Goal: Navigation & Orientation: Find specific page/section

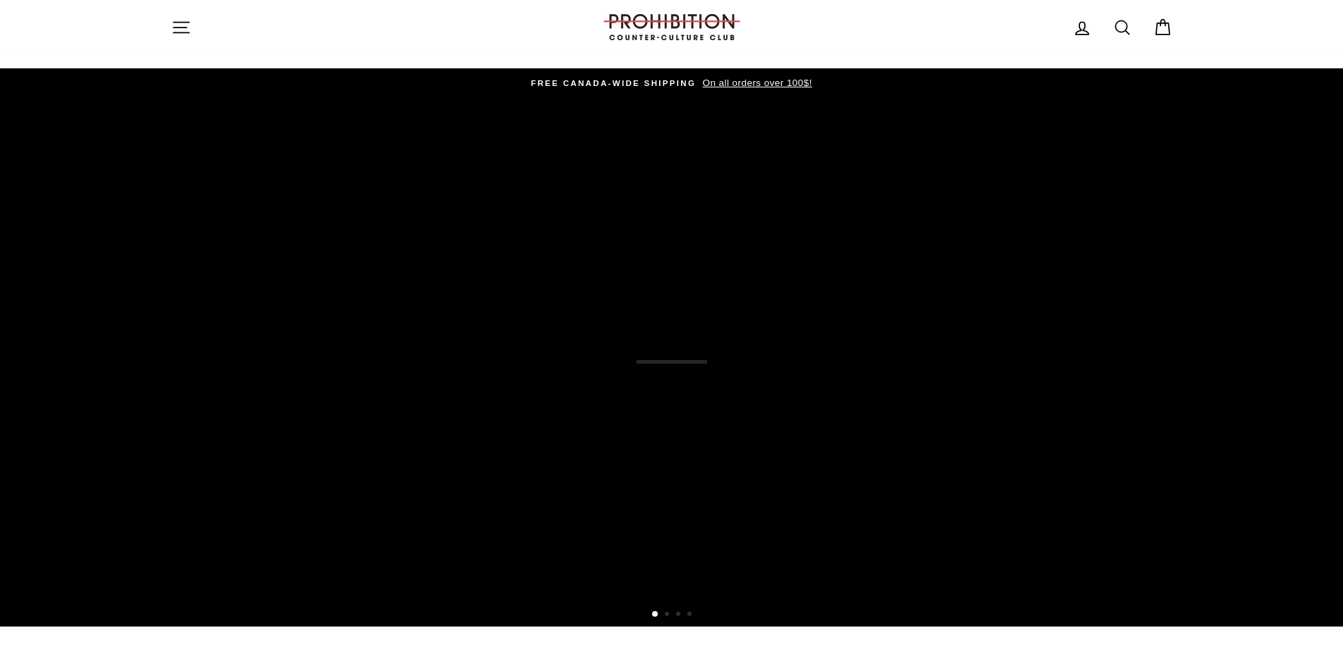
scroll to position [987, 0]
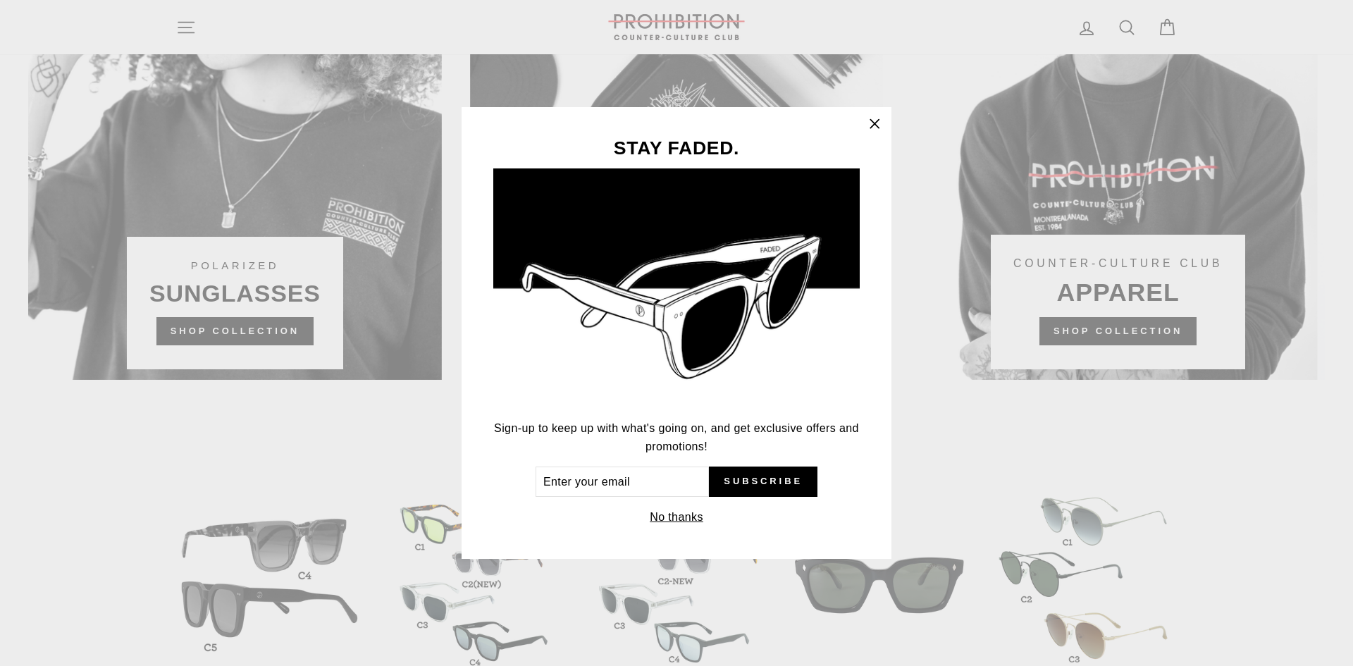
click at [874, 123] on icon "button" at bounding box center [875, 124] width 8 height 8
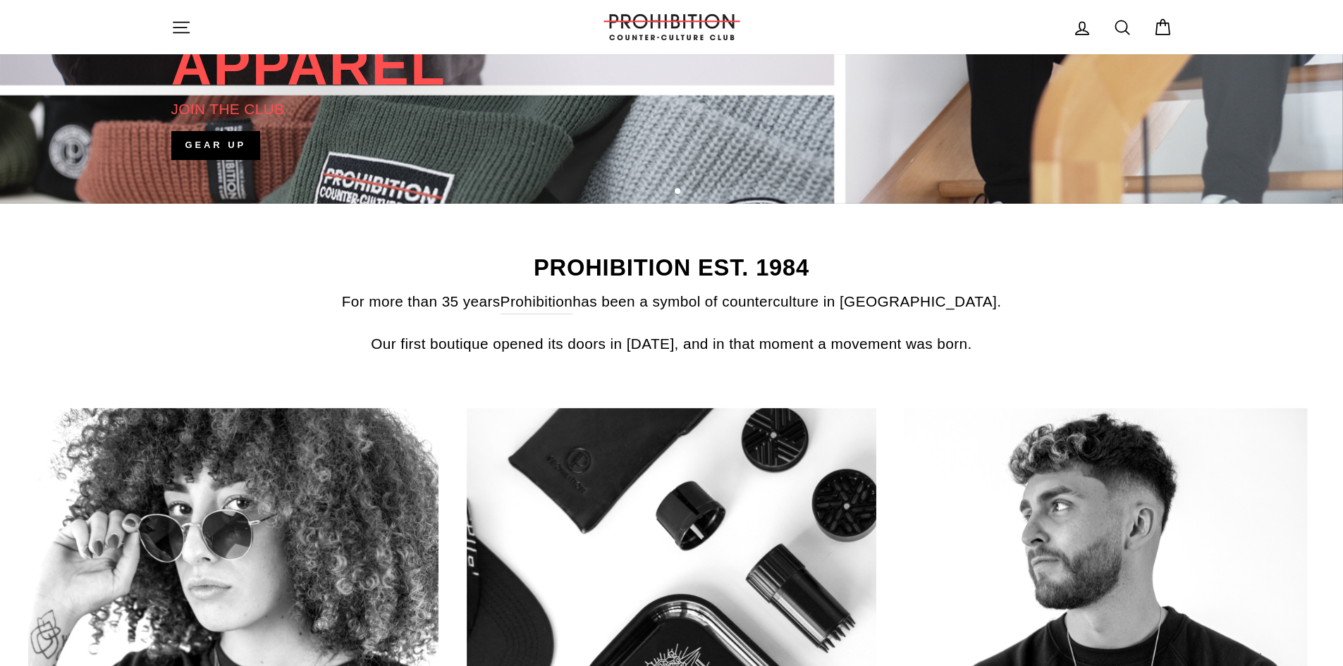
scroll to position [775, 0]
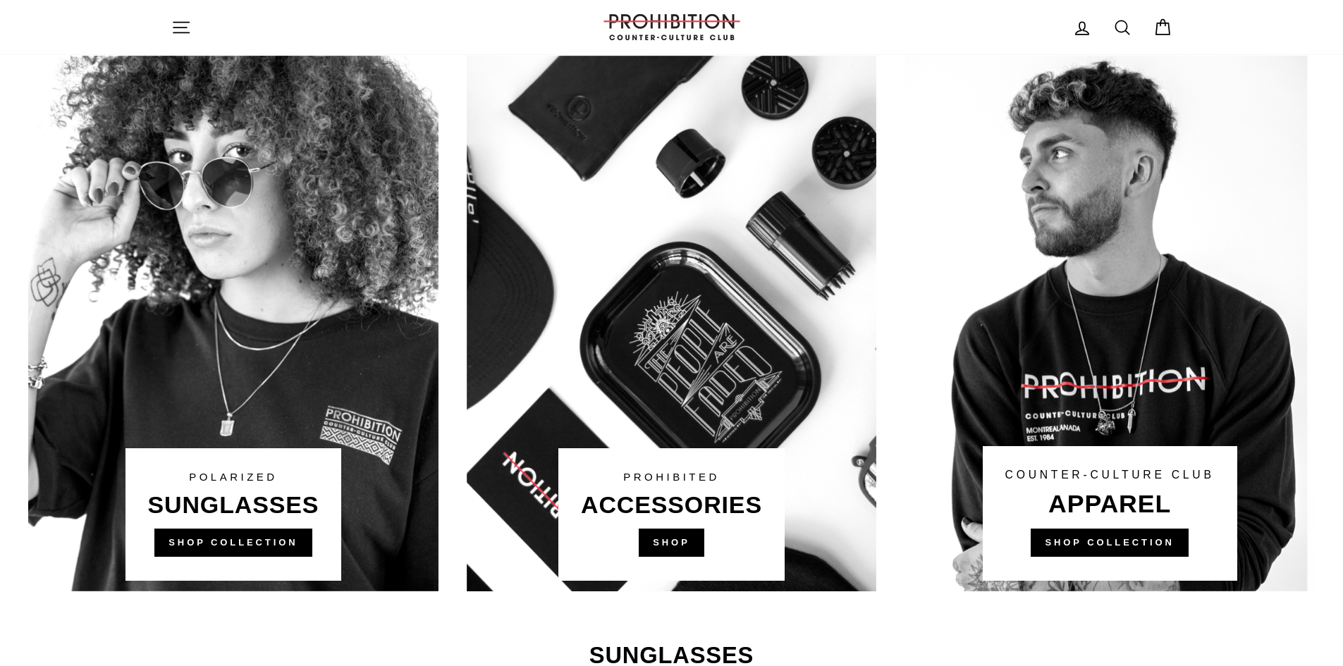
click at [688, 551] on link at bounding box center [672, 324] width 410 height 536
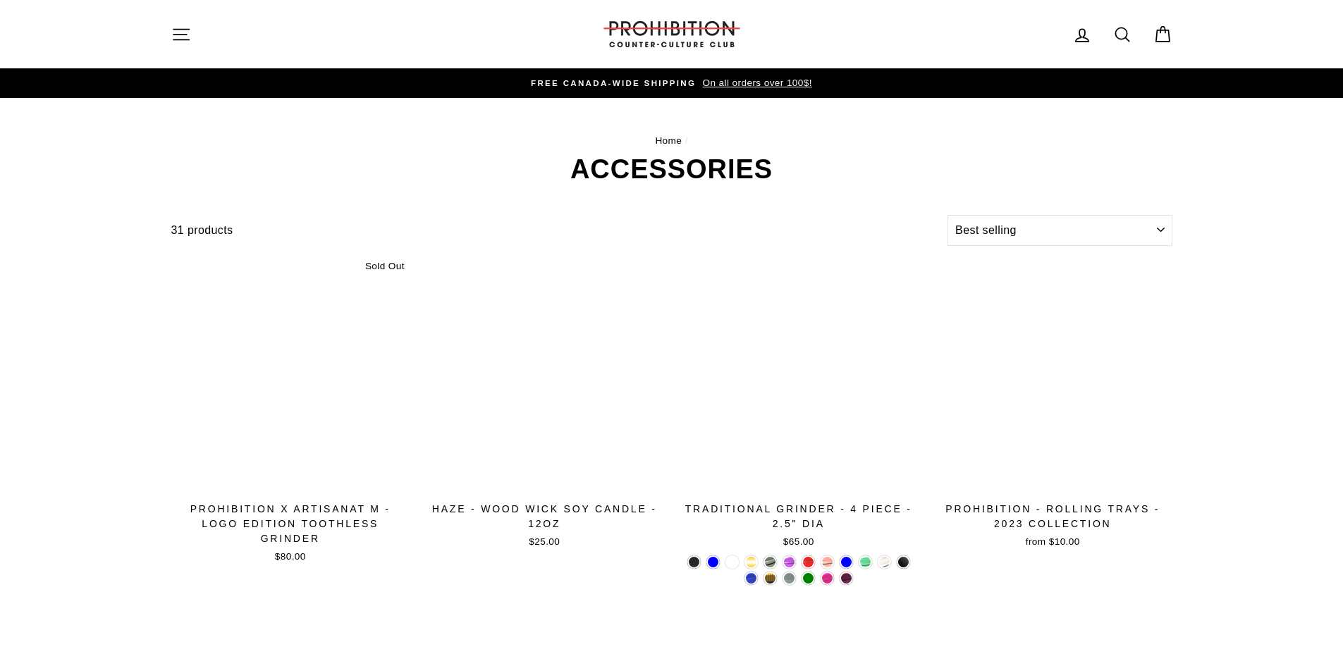
select select "best-selling"
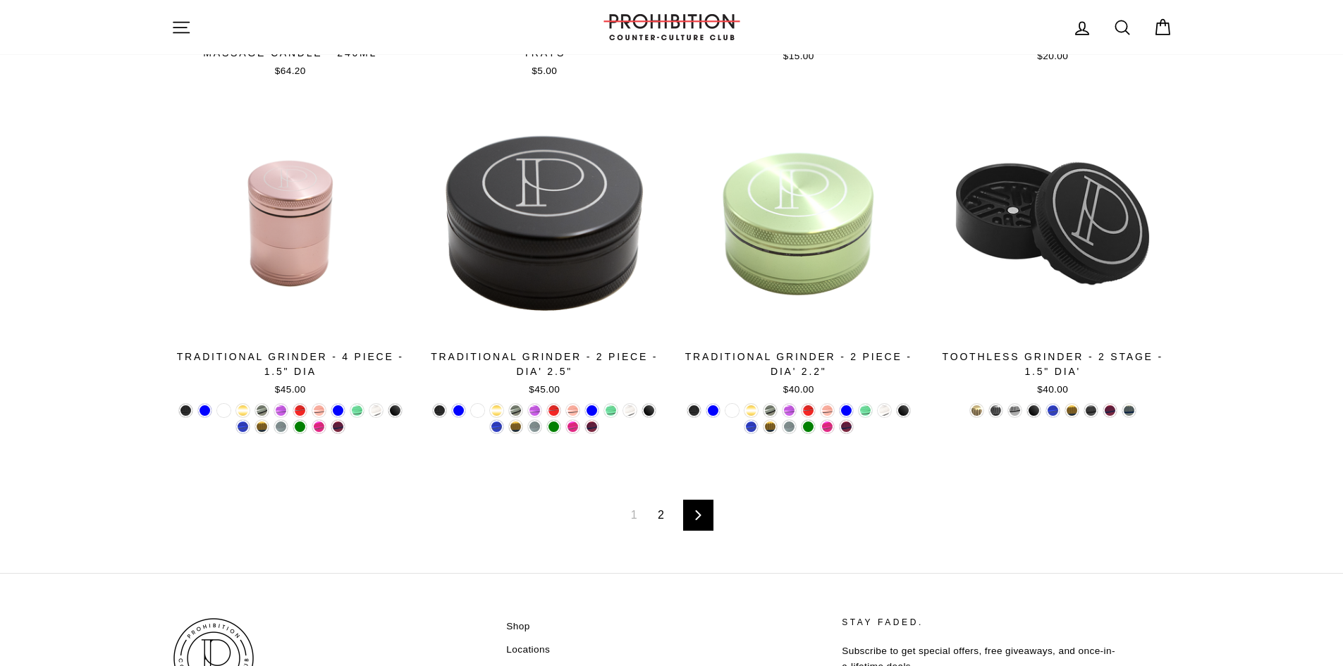
scroll to position [2349, 0]
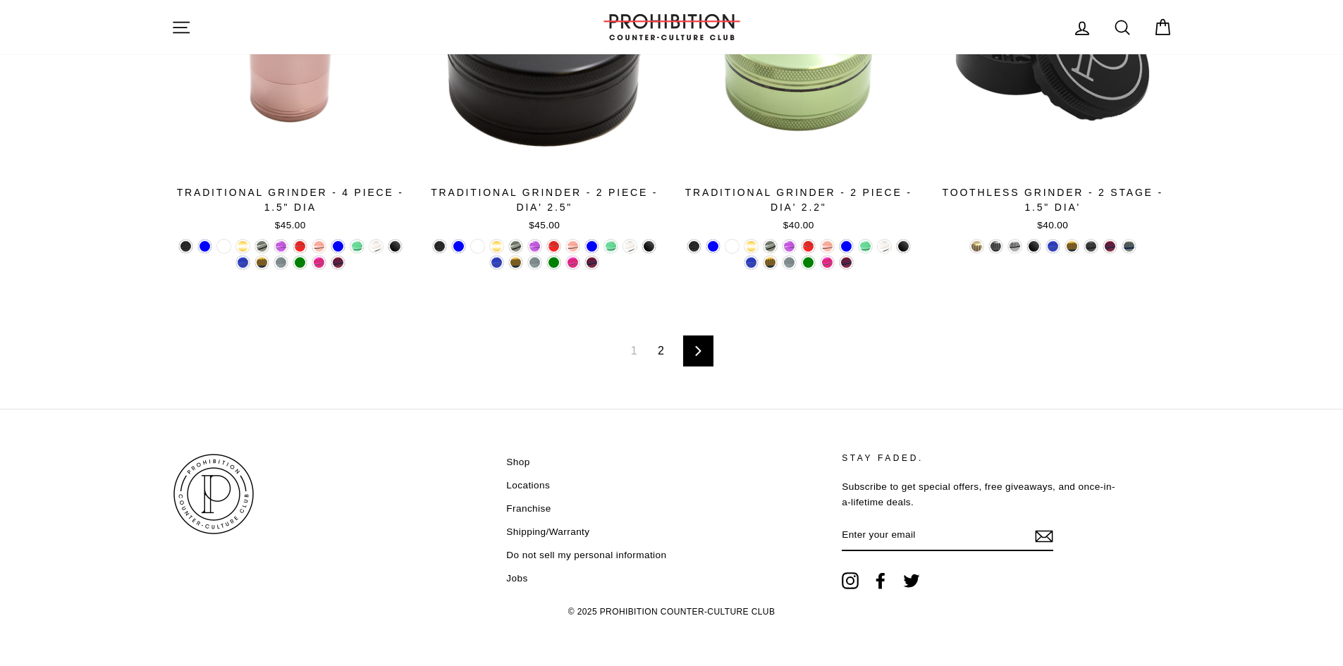
click at [658, 351] on link "2" at bounding box center [660, 351] width 23 height 23
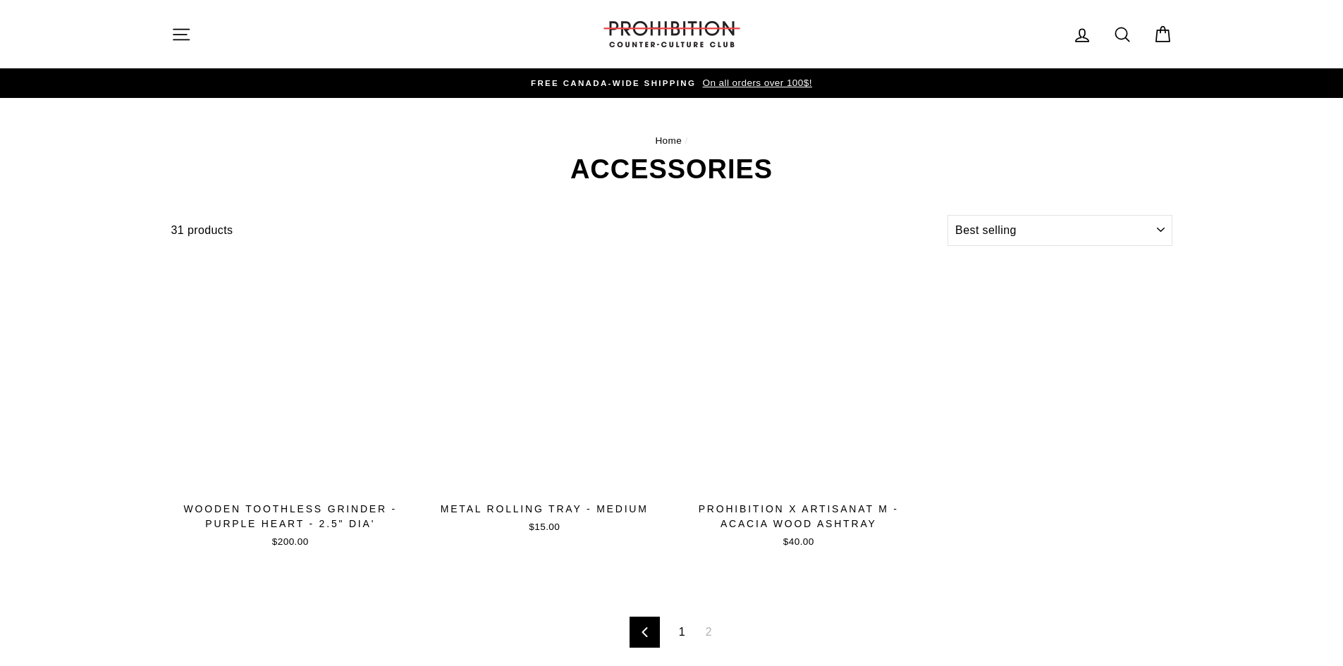
select select "best-selling"
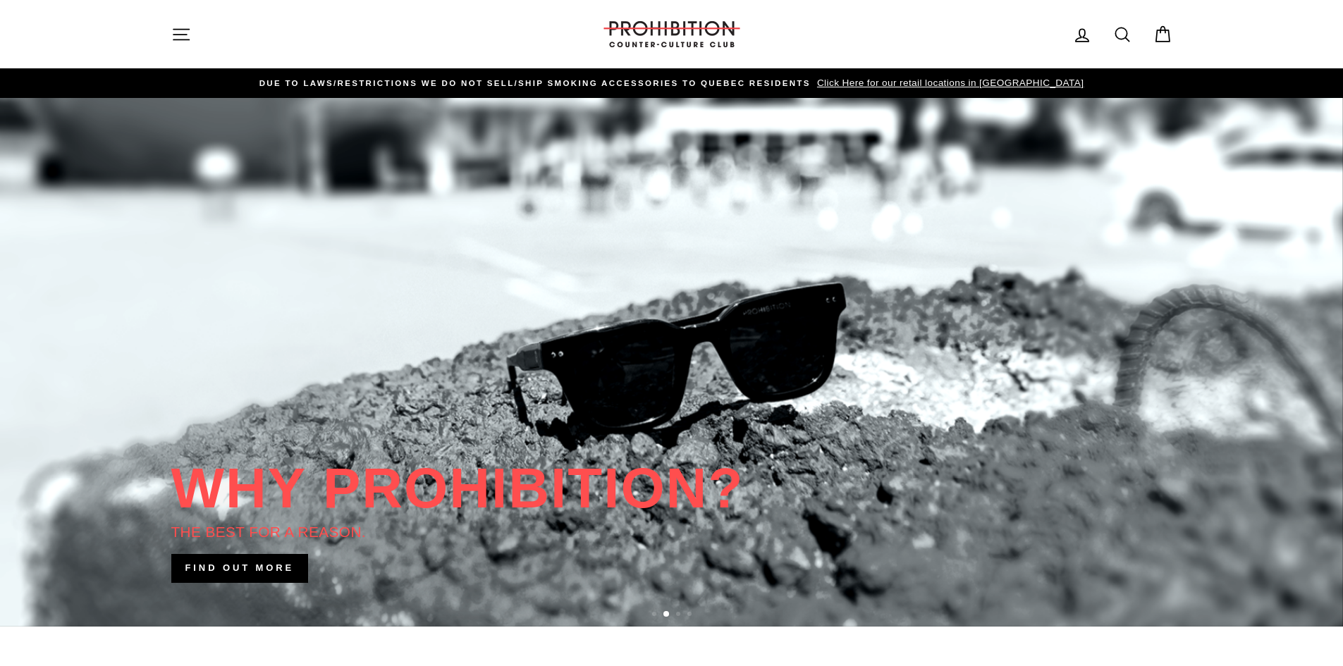
click at [183, 28] on icon "button" at bounding box center [181, 35] width 20 height 20
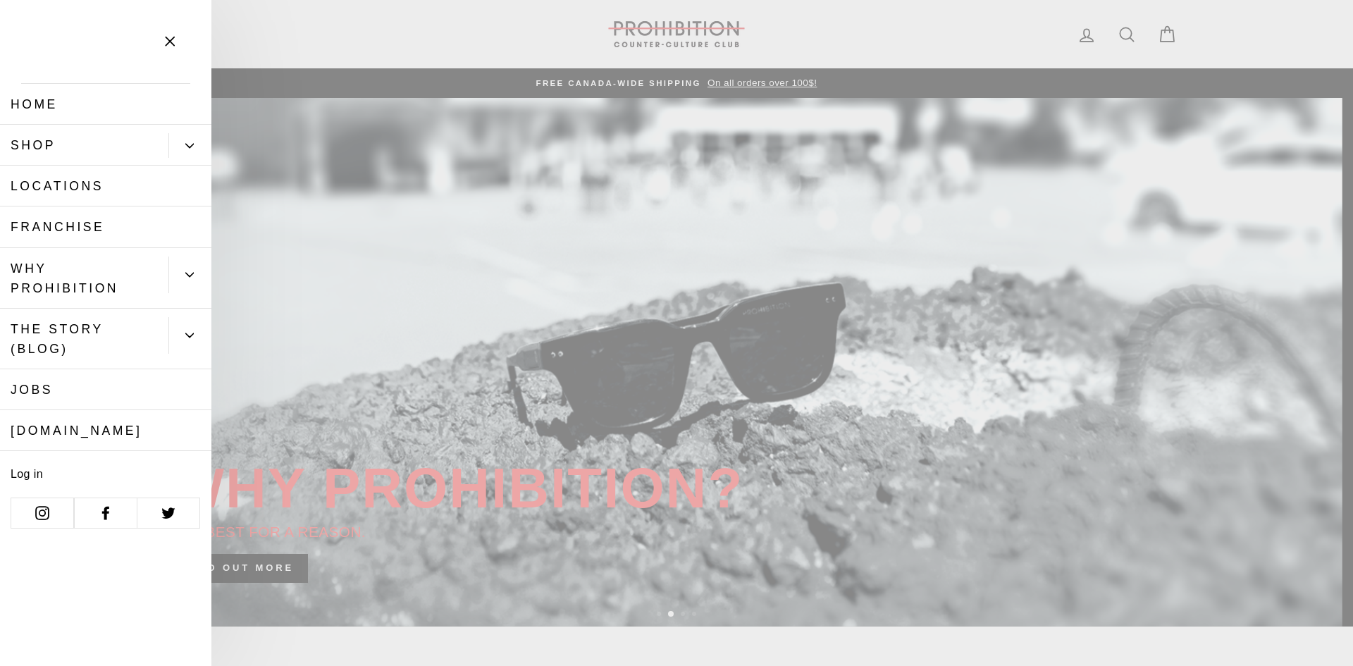
click at [183, 137] on button "Primary" at bounding box center [189, 145] width 43 height 25
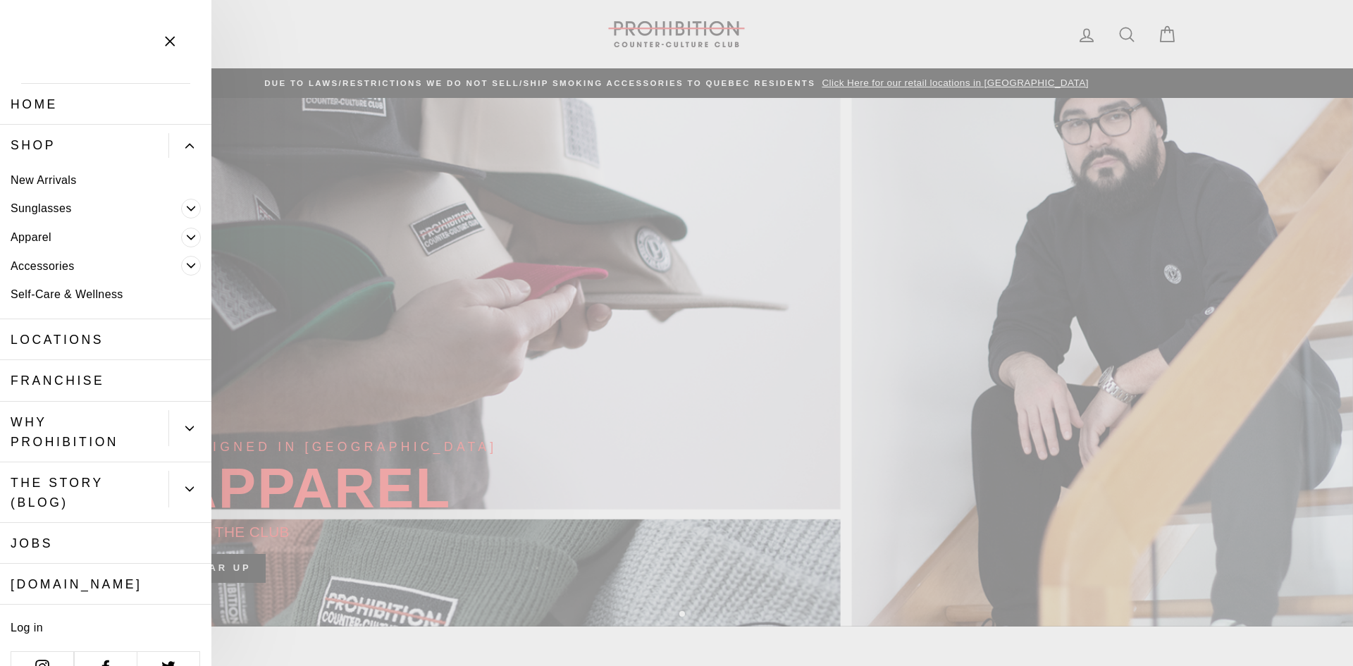
click at [44, 289] on link "Self-Care & Wellness" at bounding box center [105, 295] width 211 height 29
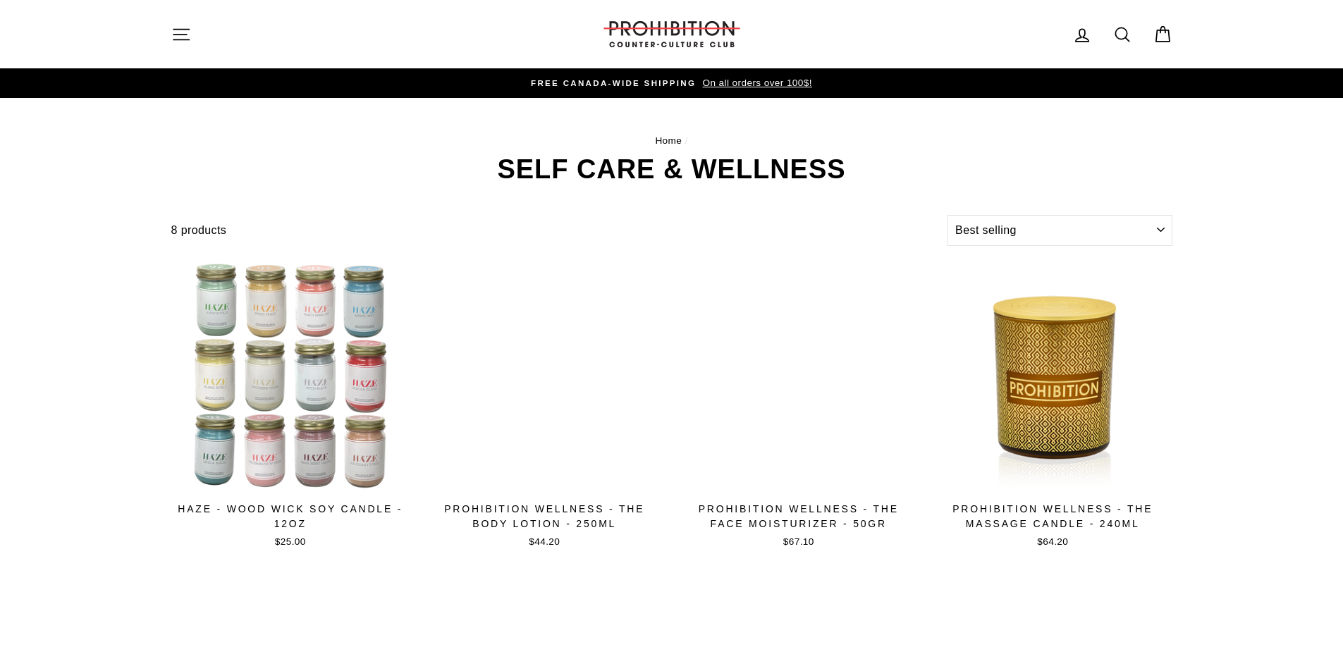
select select "best-selling"
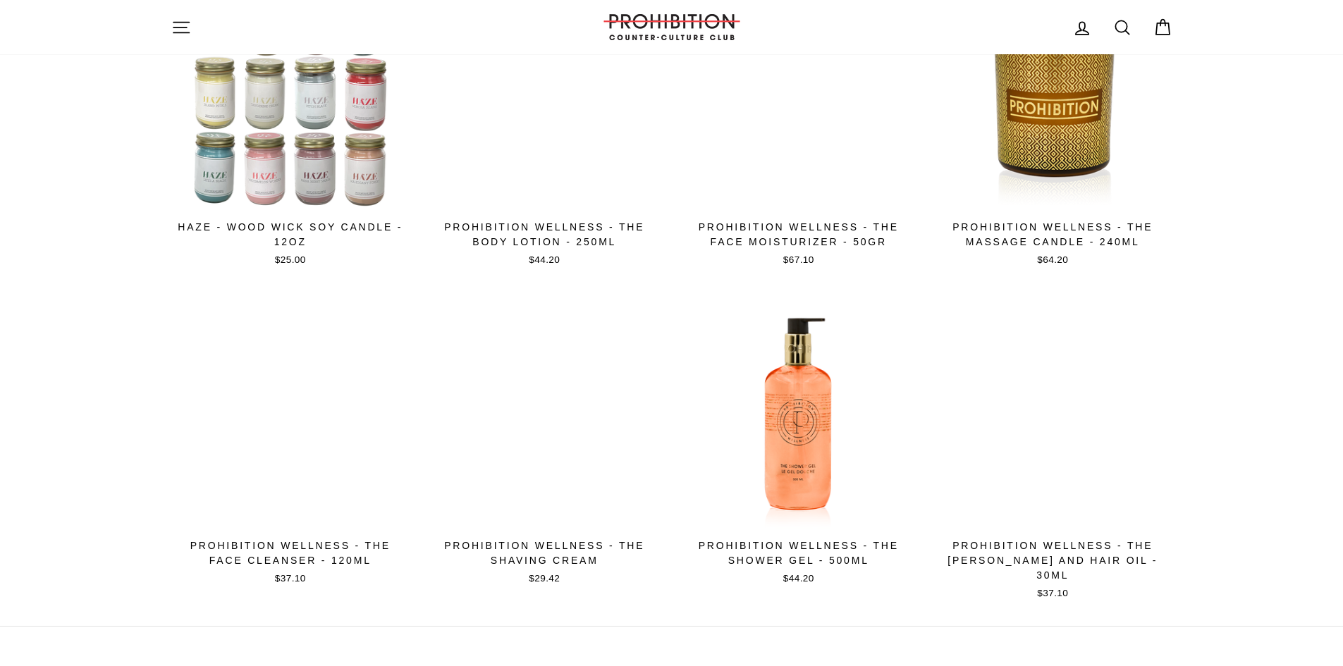
scroll to position [485, 0]
